Goal: Transaction & Acquisition: Register for event/course

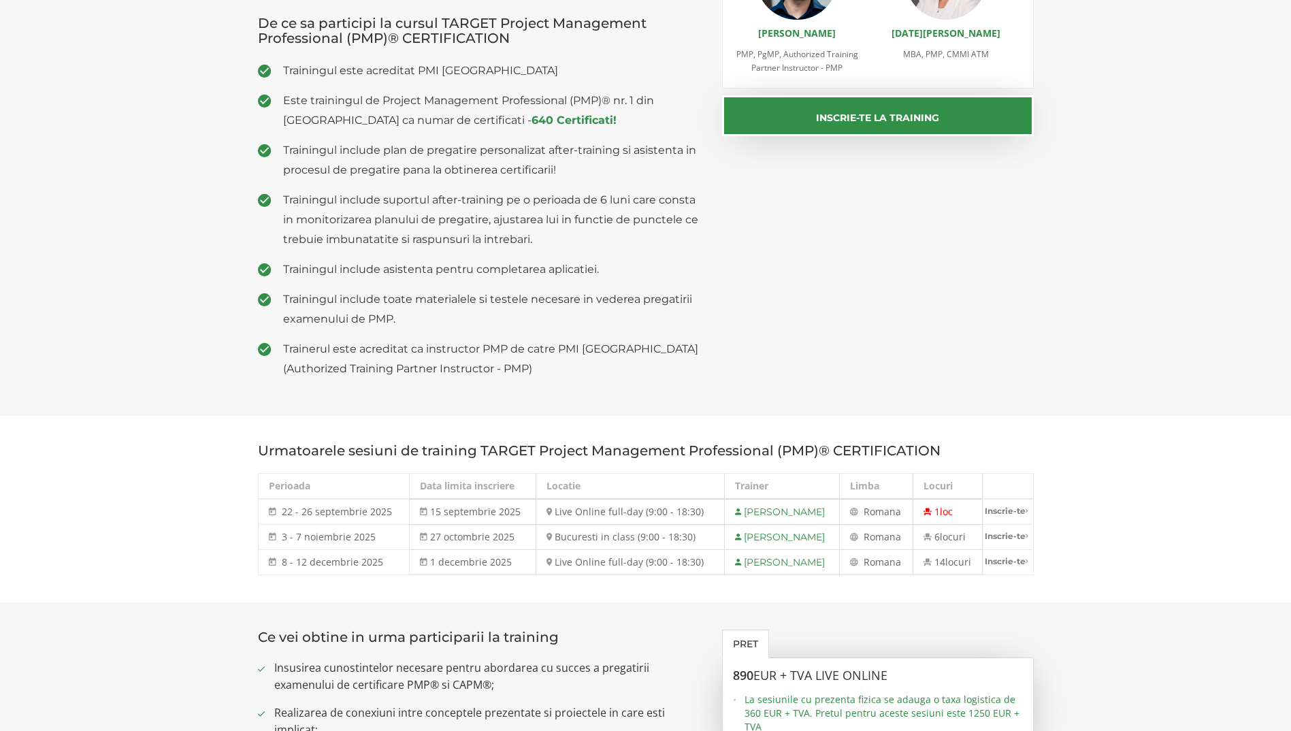
scroll to position [340, 0]
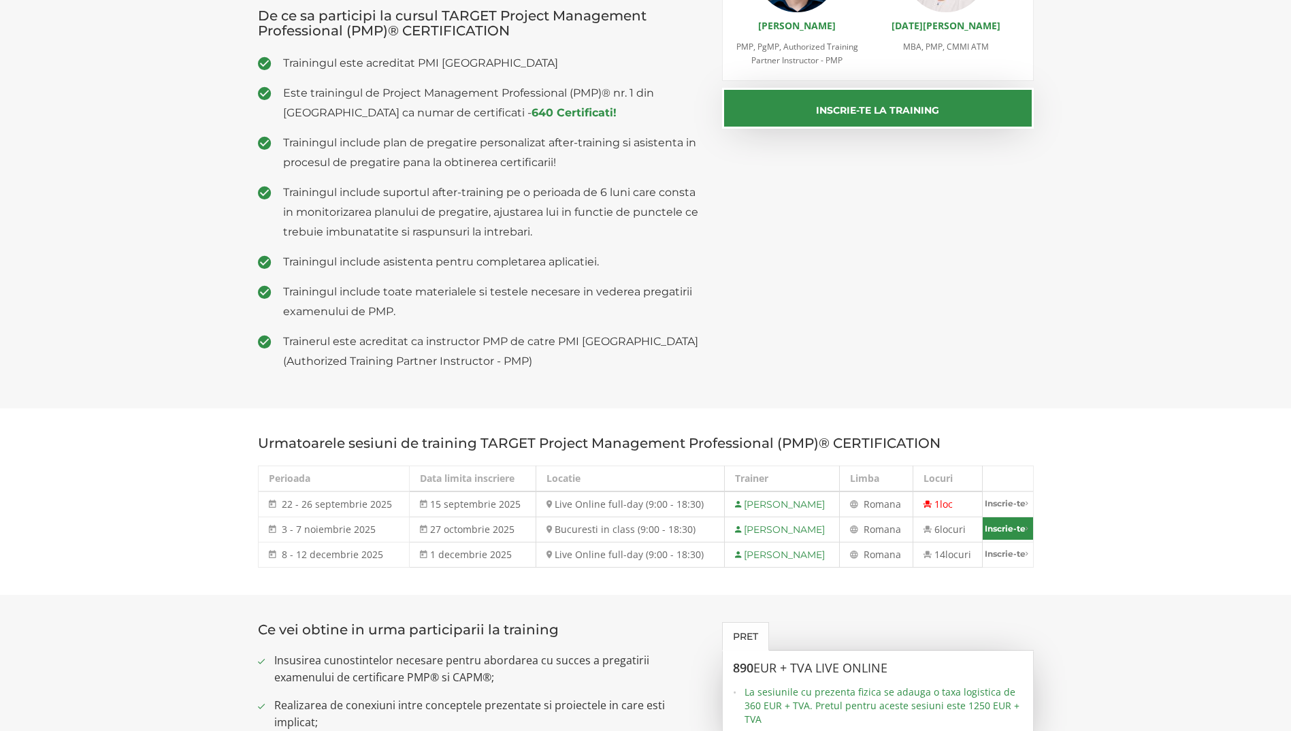
click at [1006, 528] on link "Inscrie-te" at bounding box center [1008, 528] width 50 height 22
select select "Bucuresti in class (9:00 - 18:30) - 3 noiembrie - 7 noiembrie 2025"
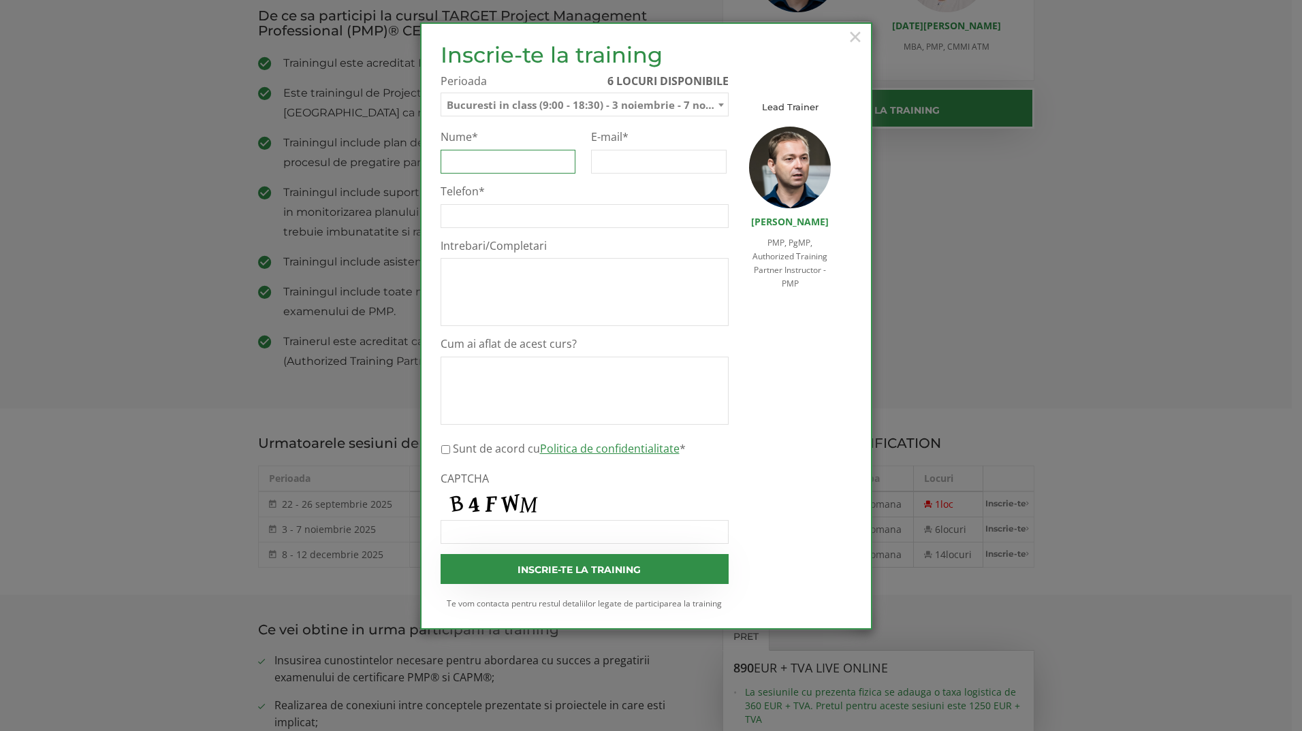
click at [487, 164] on input "Nume *" at bounding box center [507, 162] width 135 height 24
type input "HOGEA ELENA-ALEXANDRA"
click at [647, 157] on input "E-mail *" at bounding box center [658, 162] width 135 height 24
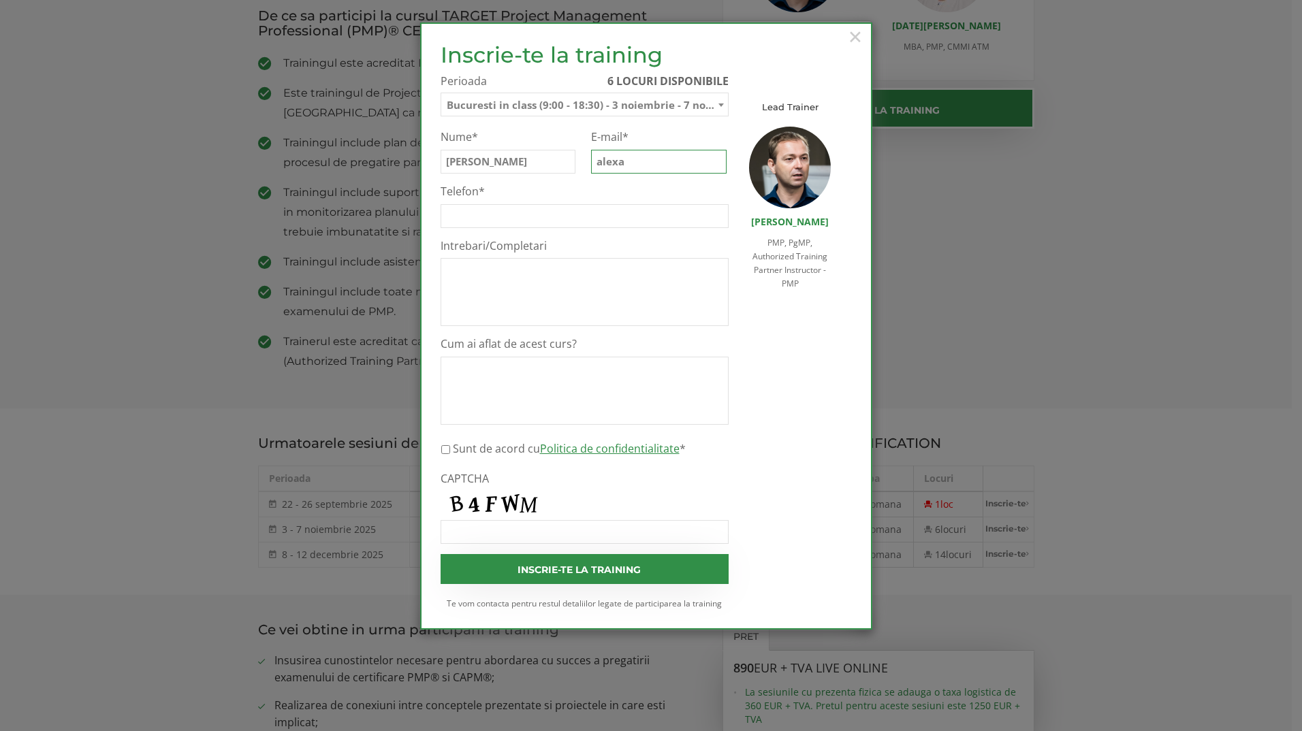
type input "alexahogea@gmail.com"
click at [478, 219] on input "Telefon *" at bounding box center [584, 216] width 288 height 24
type input "0743532689"
click at [475, 275] on textarea "Intrebari/Completari" at bounding box center [584, 292] width 288 height 68
click at [479, 372] on textarea "Cum ai aflat de acest curs?" at bounding box center [584, 391] width 288 height 68
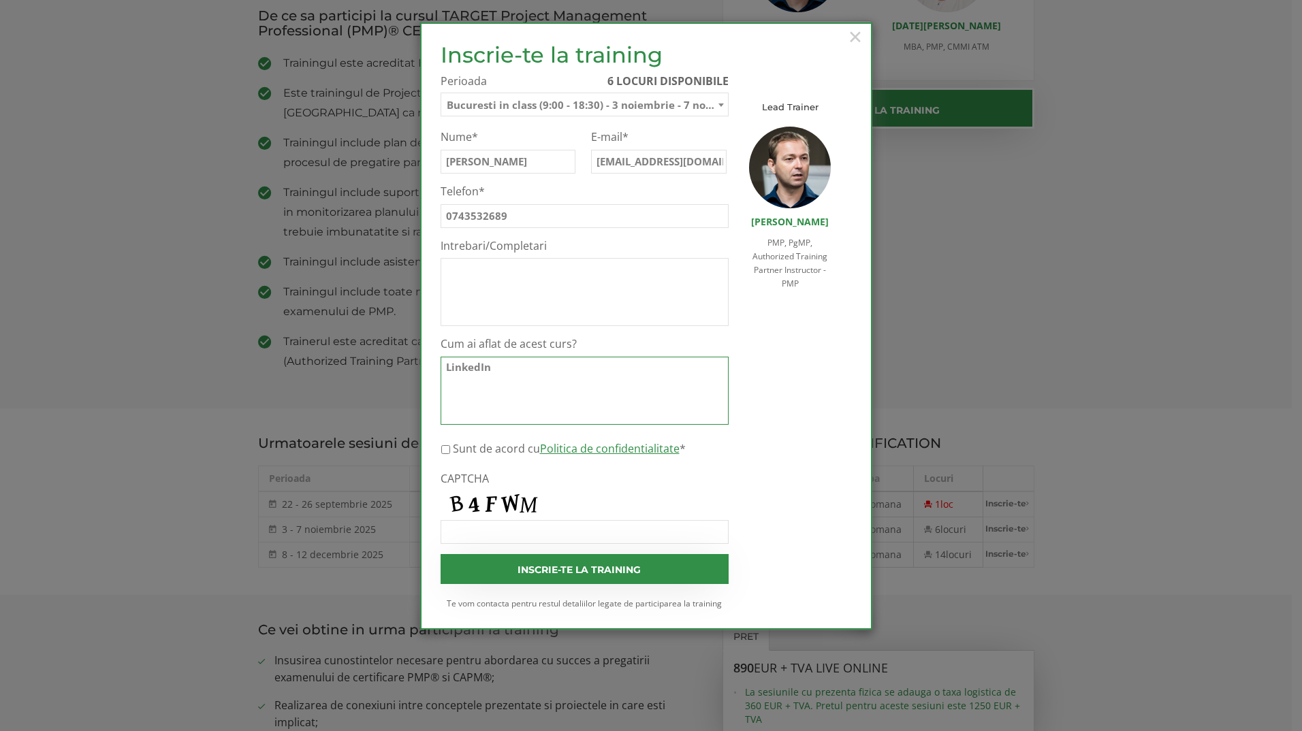
type textarea "LinkedIn"
click at [445, 449] on input "Sunt de acord cu Politica de confidentialitate *" at bounding box center [445, 450] width 9 height 24
checkbox input "true"
click at [472, 532] on input "CAPTCHA" at bounding box center [584, 532] width 288 height 24
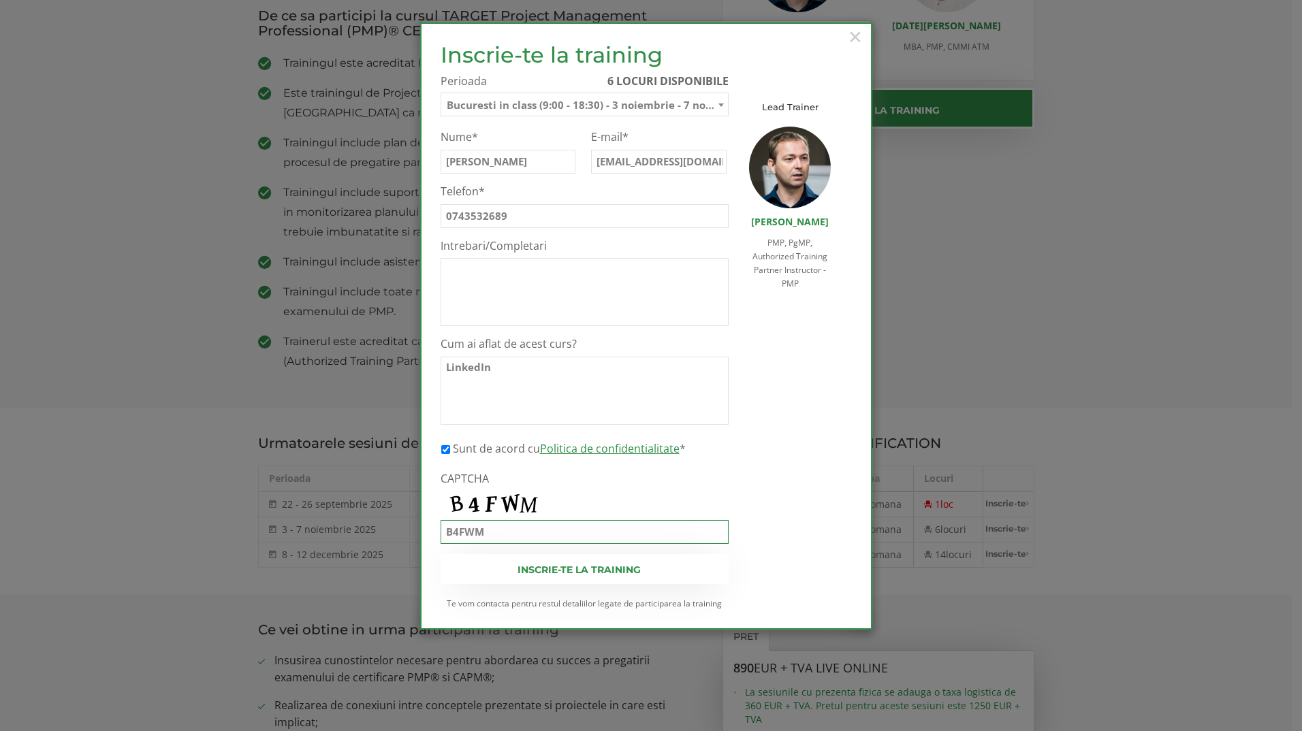
type input "B4FWM"
click at [566, 567] on input "Inscrie-te la training" at bounding box center [584, 569] width 288 height 30
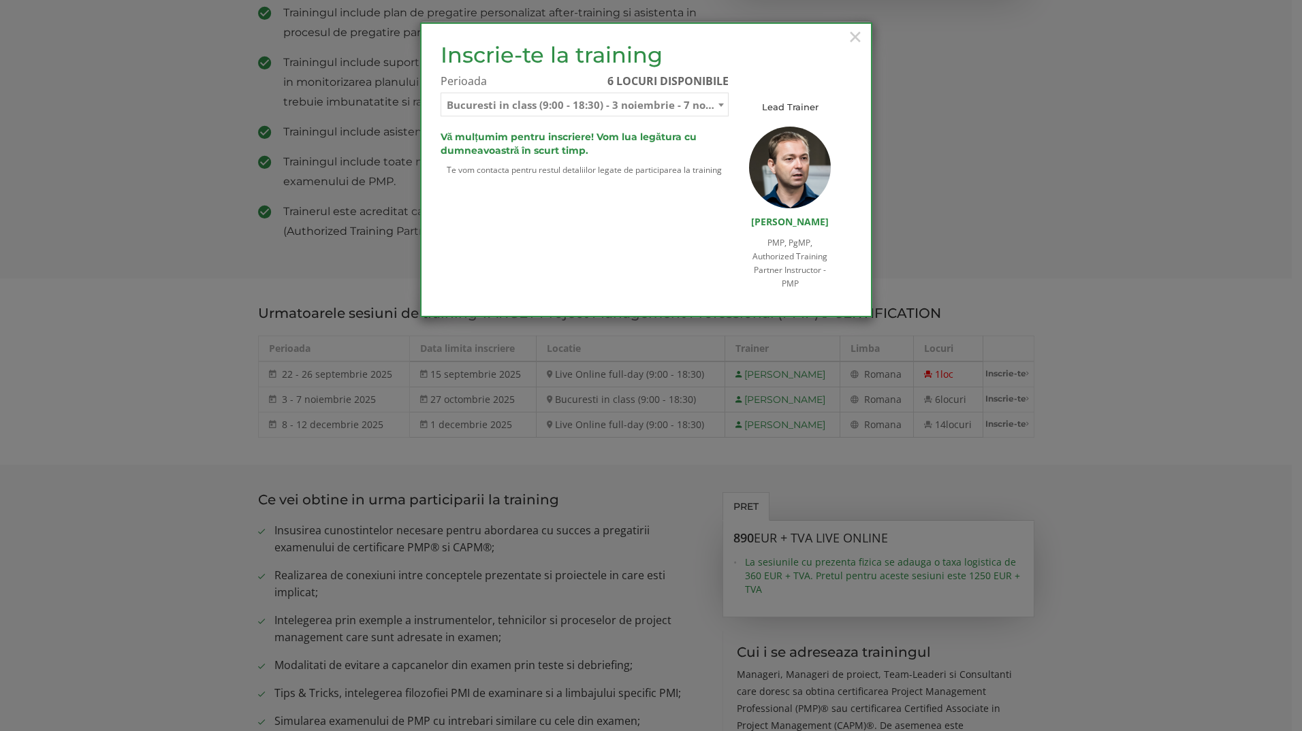
click at [556, 234] on div "Inscrie-te la training Inscrie-te pe lista de asteptare Te rugam sa completezi …" at bounding box center [635, 170] width 411 height 254
click at [852, 35] on span "×" at bounding box center [855, 36] width 18 height 37
